Goal: Task Accomplishment & Management: Manage account settings

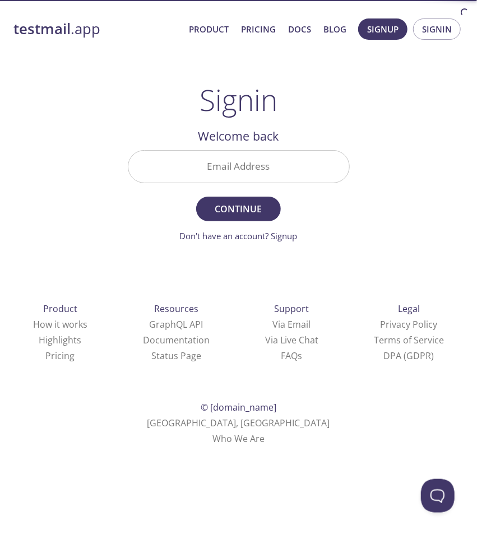
drag, startPoint x: 254, startPoint y: 153, endPoint x: 251, endPoint y: 168, distance: 15.0
click at [254, 156] on input "Email Address" at bounding box center [238, 167] width 221 height 32
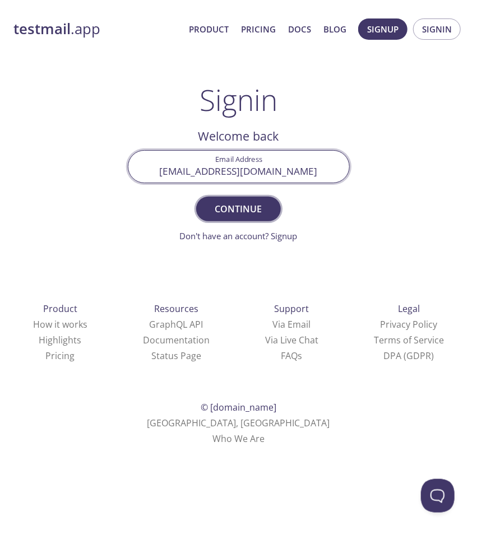
type input "[EMAIL_ADDRESS][DOMAIN_NAME]"
click at [233, 203] on span "Continue" at bounding box center [237, 209] width 59 height 16
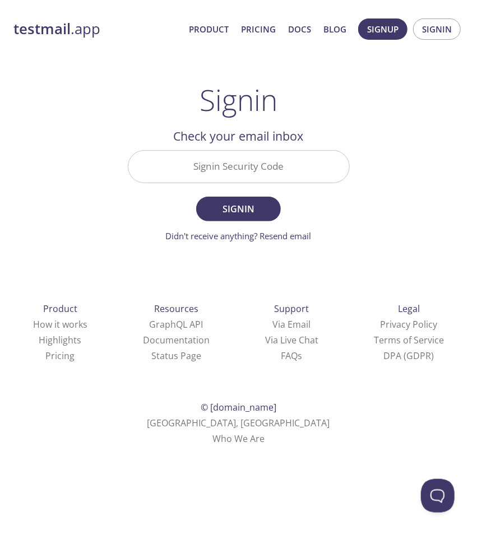
click at [242, 165] on input "Signin Security Code" at bounding box center [238, 167] width 221 height 32
paste input "49AU9RA"
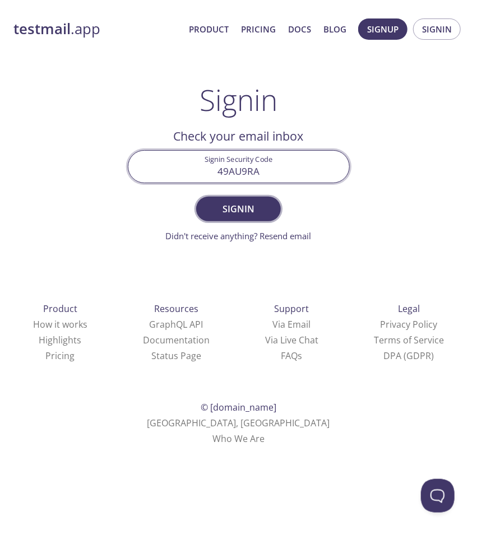
type input "49AU9RA"
click at [253, 211] on span "Signin" at bounding box center [237, 209] width 59 height 16
